Goal: Obtain resource: Download file/media

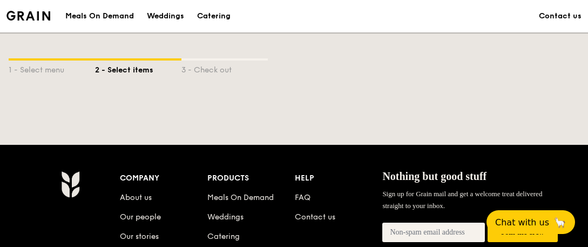
click at [583, 127] on div "Meals On Demand Weddings Catering Contact us 1 - Select menu 2 - Select items 3…" at bounding box center [294, 222] width 588 height 445
drag, startPoint x: 587, startPoint y: 115, endPoint x: 574, endPoint y: 200, distance: 85.6
click at [574, 200] on div "Meals On Demand Weddings Catering Contact us 1 - Select menu 2 - Select items 3…" at bounding box center [294, 222] width 588 height 445
click at [22, 69] on div "1 - Select menu" at bounding box center [52, 67] width 86 height 15
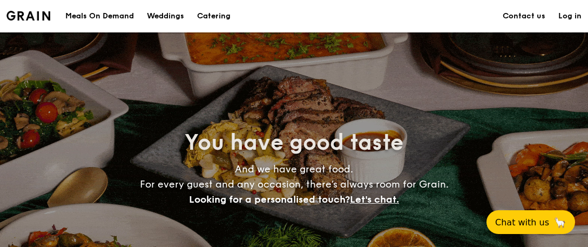
scroll to position [216, 0]
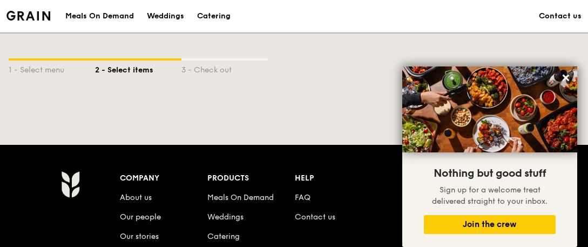
click at [143, 73] on div "2 - Select items" at bounding box center [138, 67] width 86 height 15
click at [112, 15] on div "Meals On Demand" at bounding box center [99, 16] width 69 height 32
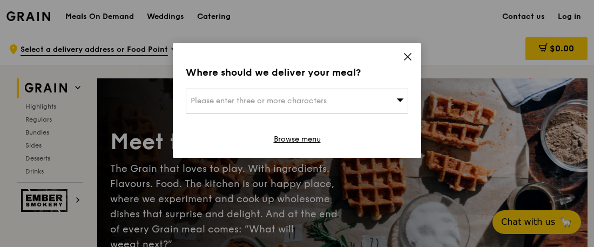
click at [406, 59] on icon at bounding box center [408, 57] width 10 height 10
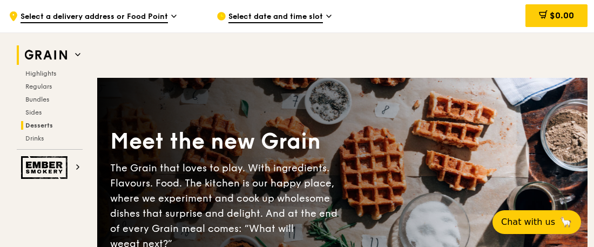
scroll to position [54, 0]
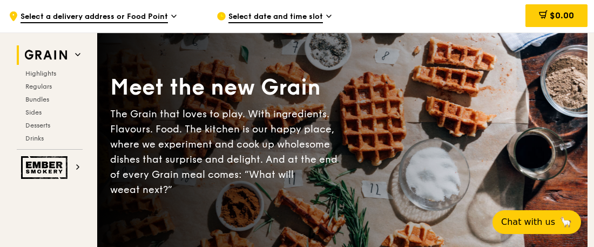
click at [74, 55] on h2 "Grain" at bounding box center [50, 54] width 66 height 19
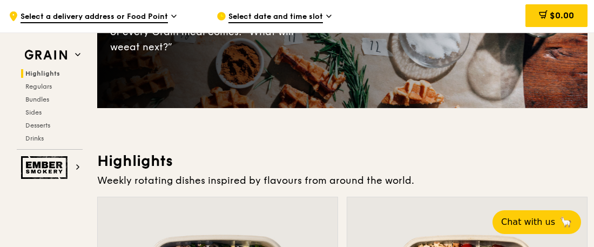
scroll to position [0, 0]
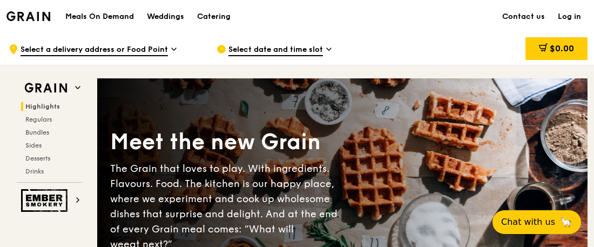
click at [19, 14] on img at bounding box center [28, 16] width 44 height 10
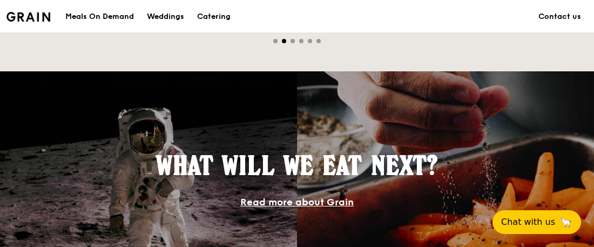
scroll to position [1079, 0]
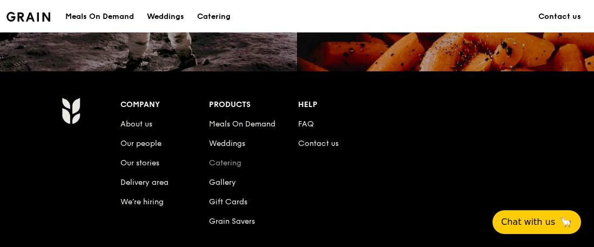
click at [236, 164] on link "Catering" at bounding box center [225, 162] width 32 height 9
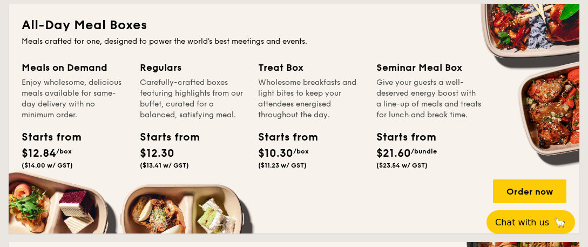
scroll to position [756, 0]
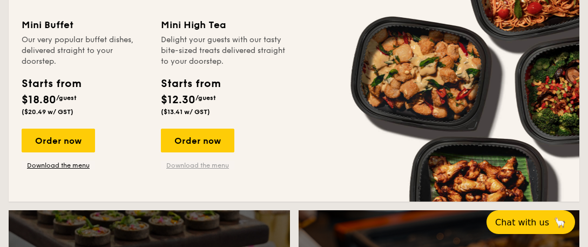
click at [223, 162] on link "Download the menu" at bounding box center [197, 165] width 73 height 9
click at [58, 160] on div "Order now Download the menu" at bounding box center [58, 148] width 73 height 41
click at [57, 166] on link "Download the menu" at bounding box center [58, 165] width 73 height 9
